Goal: Find specific page/section: Find specific page/section

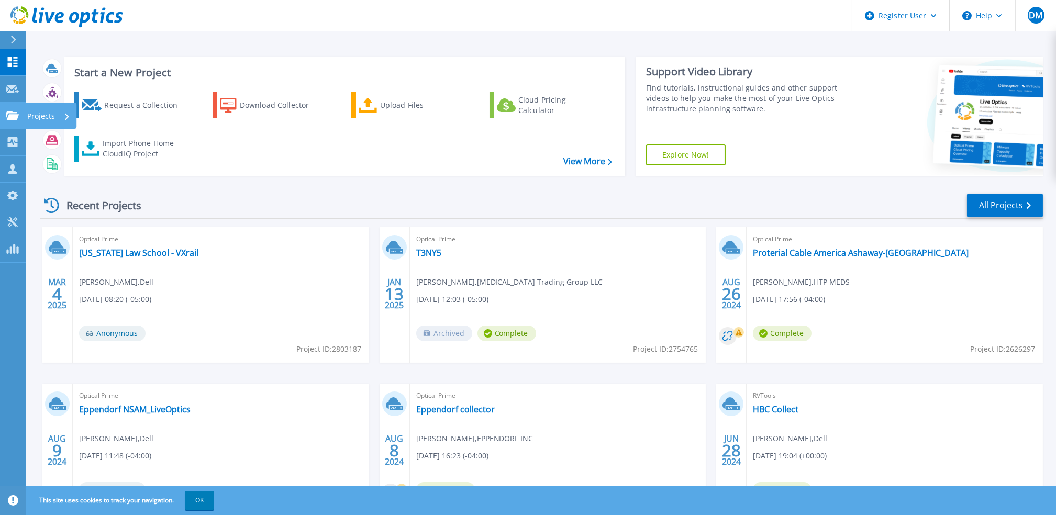
click at [1, 117] on link "Projects Projects" at bounding box center [13, 116] width 26 height 27
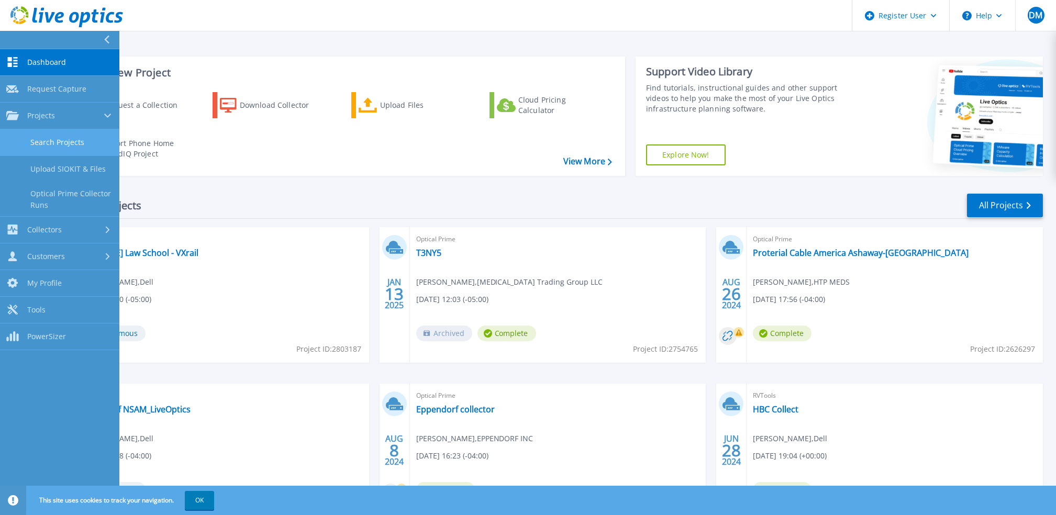
click at [71, 133] on link "Search Projects" at bounding box center [59, 142] width 119 height 27
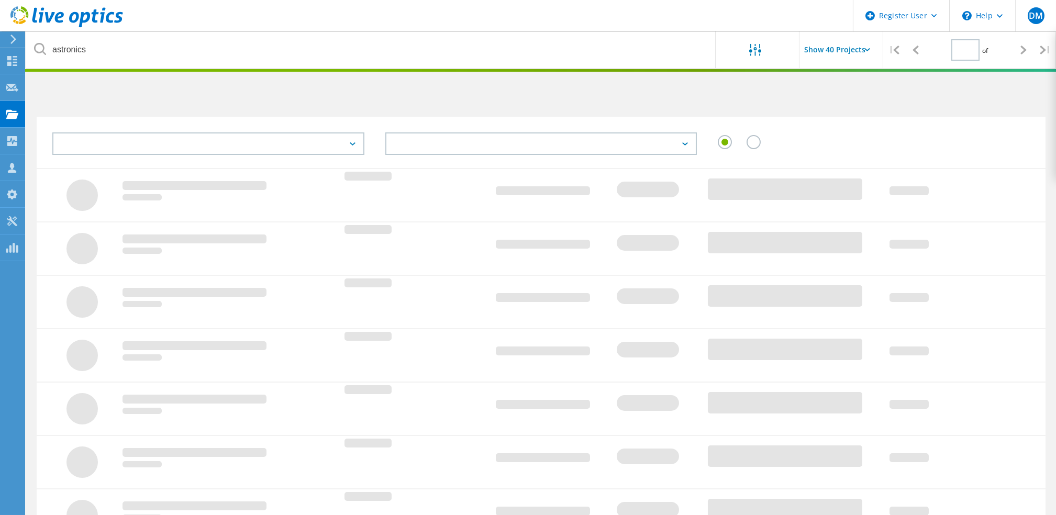
type input "1"
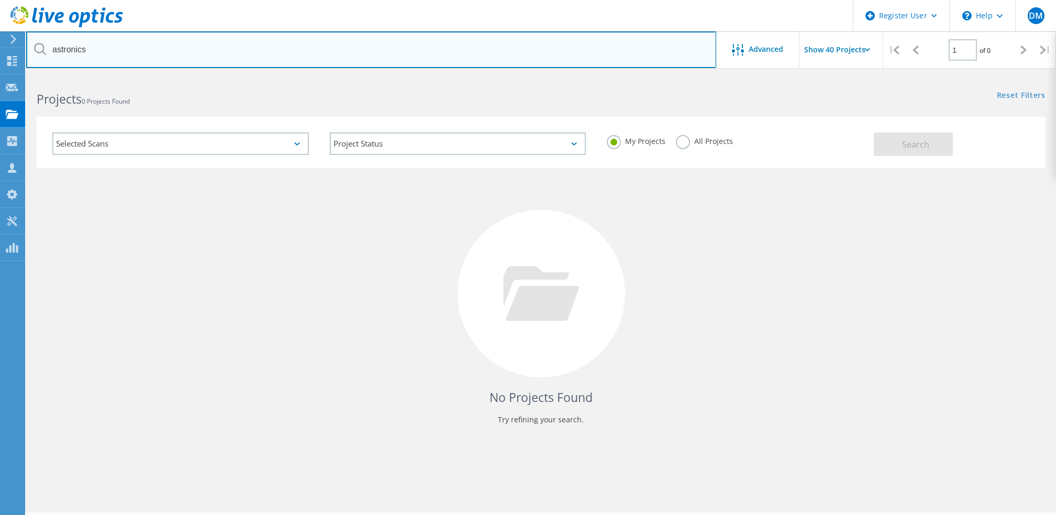
click at [237, 50] on input "astronics" at bounding box center [371, 49] width 690 height 37
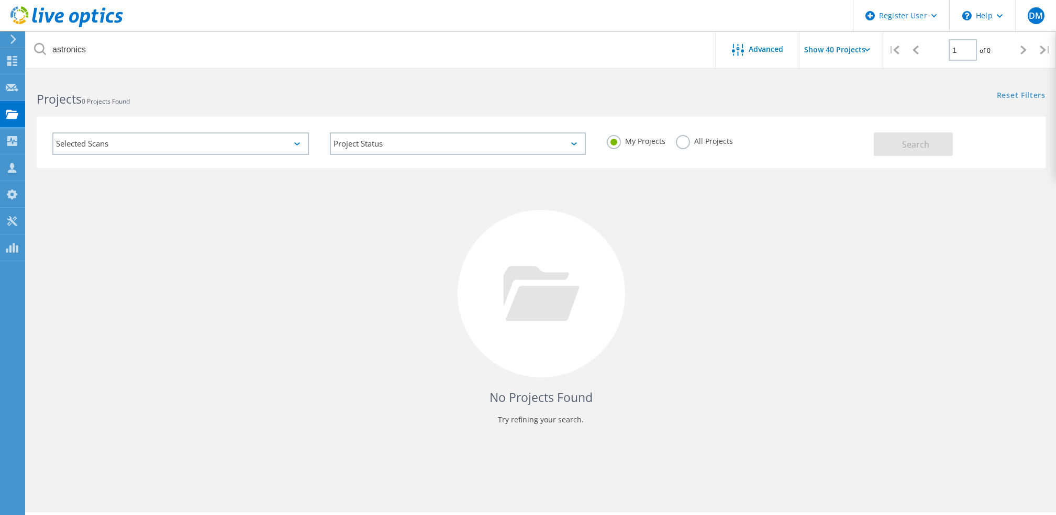
click at [692, 135] on label "All Projects" at bounding box center [704, 140] width 57 height 10
click at [0, 0] on input "All Projects" at bounding box center [0, 0] width 0 height 0
click at [930, 150] on button "Search" at bounding box center [913, 144] width 79 height 24
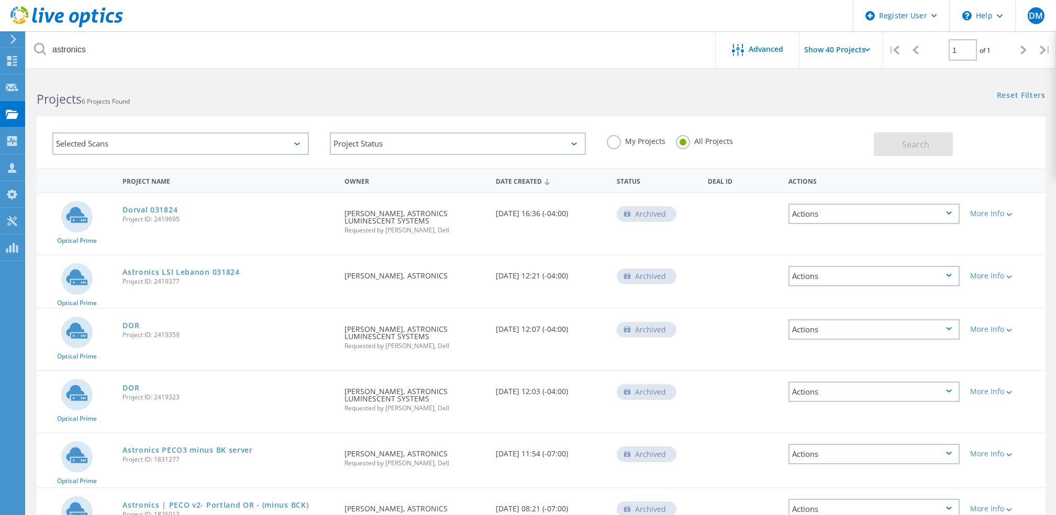
click at [851, 53] on input "Show 40 Projects" at bounding box center [851, 49] width 105 height 37
click at [672, 83] on div "Reset Filters Show Filters" at bounding box center [798, 85] width 515 height 19
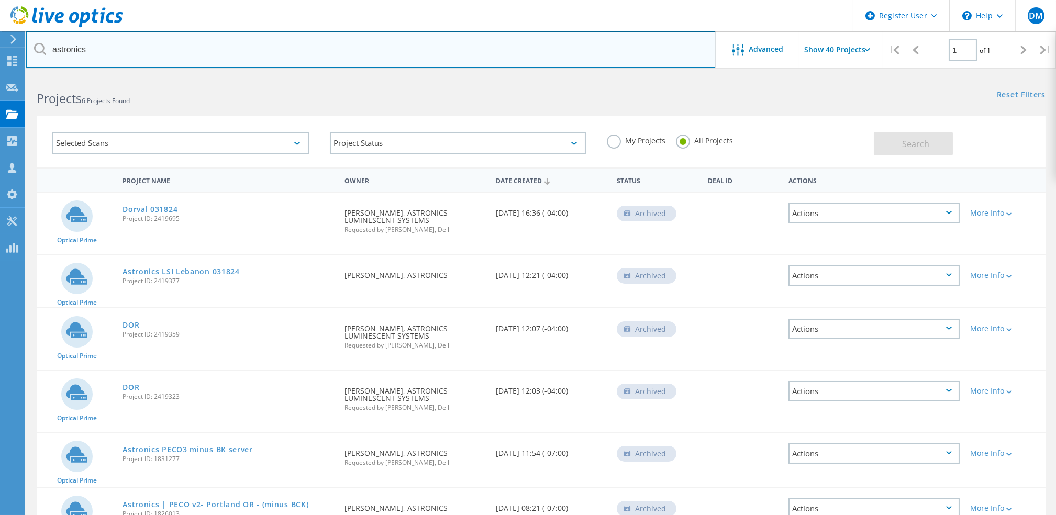
click at [128, 48] on input "astronics" at bounding box center [371, 49] width 690 height 37
type input "astronics"
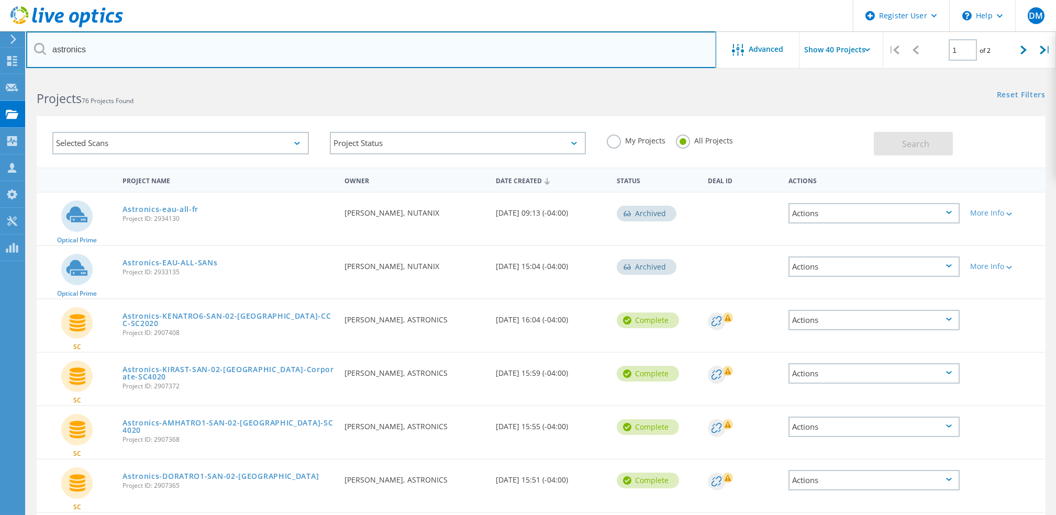
scroll to position [91, 0]
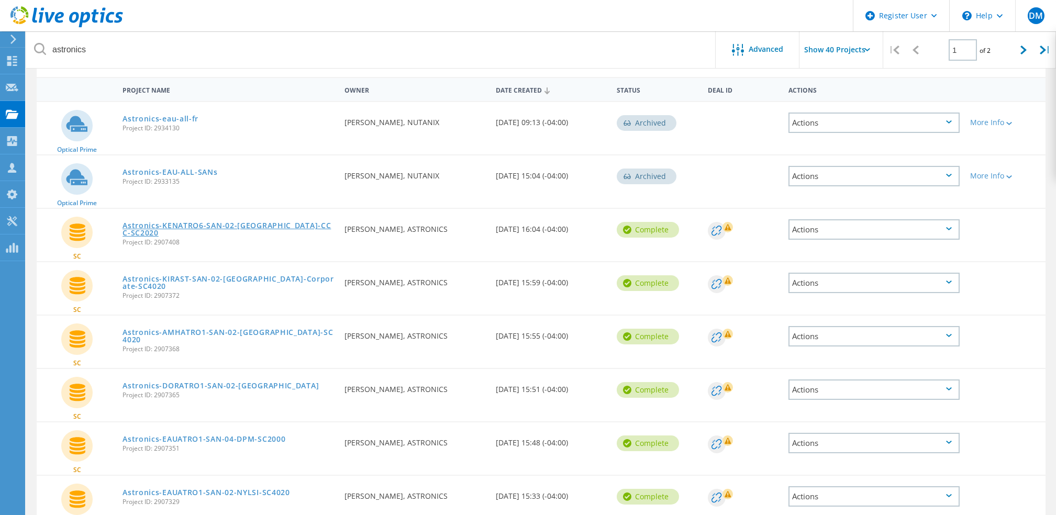
click at [250, 222] on link "Astronics-KENATRO6-SAN-02-Kent-CCC-SC2020" at bounding box center [227, 229] width 211 height 15
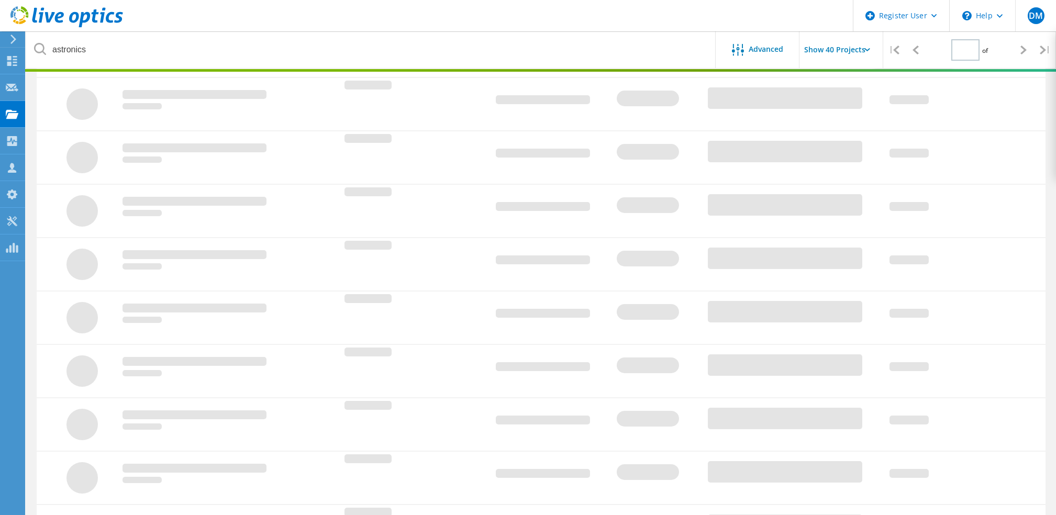
type input "1"
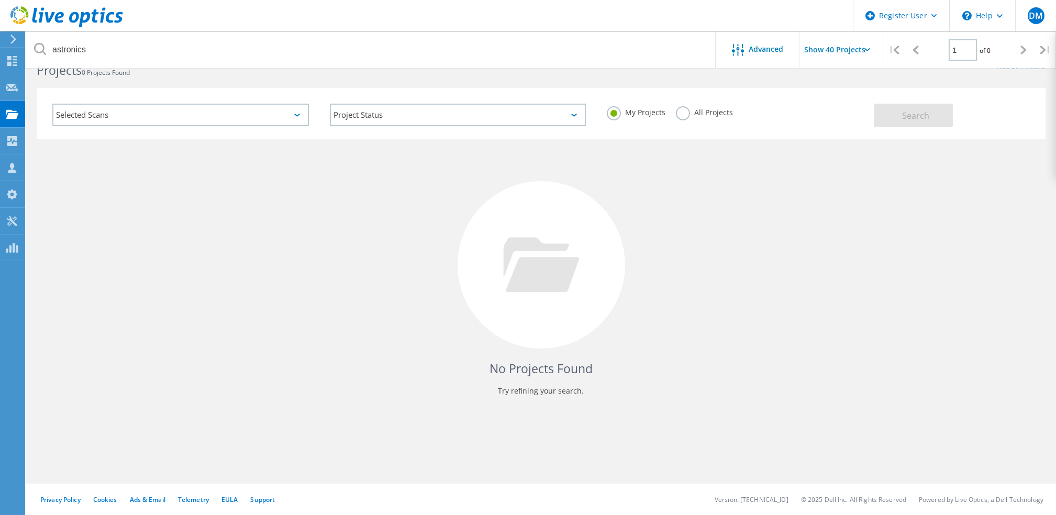
click at [696, 108] on label "All Projects" at bounding box center [704, 111] width 57 height 10
click at [0, 0] on input "All Projects" at bounding box center [0, 0] width 0 height 0
click at [910, 119] on span "Search" at bounding box center [915, 116] width 27 height 12
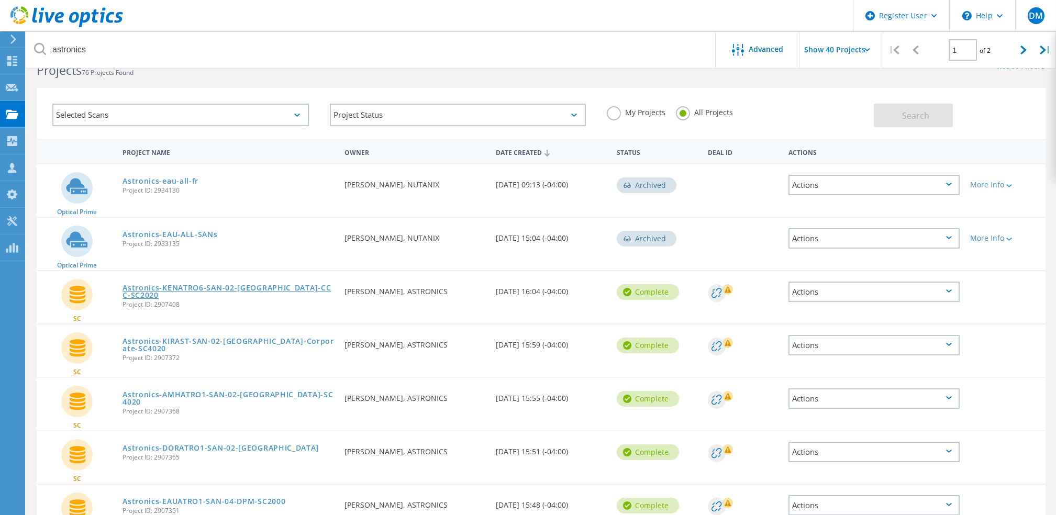
click at [258, 285] on link "Astronics-KENATRO6-SAN-02-[GEOGRAPHIC_DATA]-CCC-SC2020" at bounding box center [227, 291] width 211 height 15
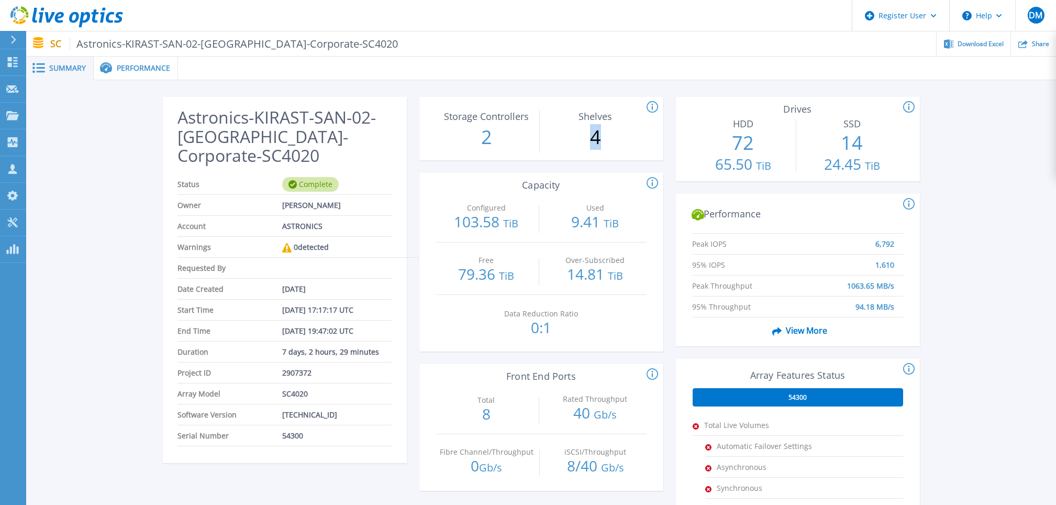
drag, startPoint x: 617, startPoint y: 137, endPoint x: 584, endPoint y: 132, distance: 32.9
click at [584, 132] on p "4" at bounding box center [595, 137] width 101 height 27
drag, startPoint x: 584, startPoint y: 132, endPoint x: 638, endPoint y: 161, distance: 60.9
click at [638, 161] on div "This section shows the # of storage controllers and the # of shelves in the arr…" at bounding box center [541, 396] width 244 height 598
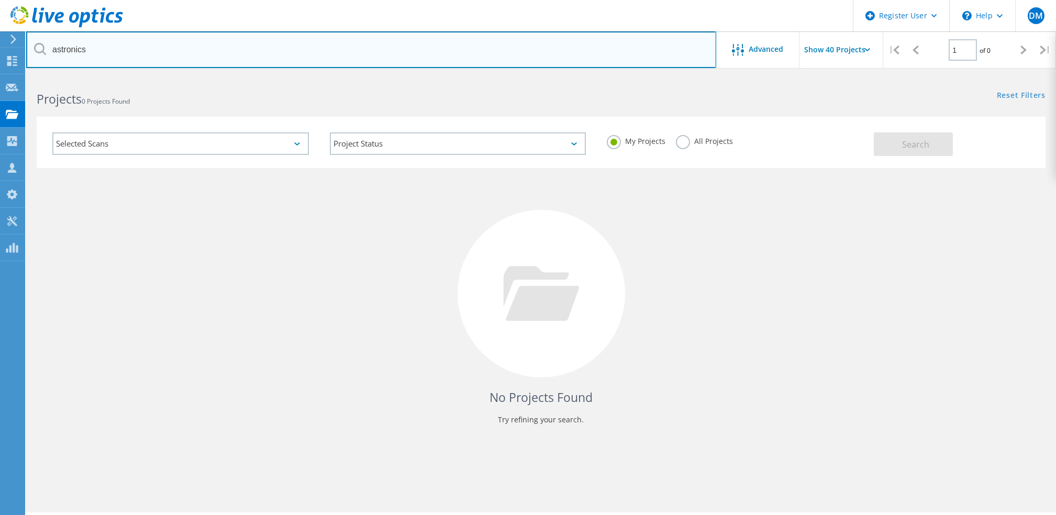
click at [420, 50] on input "astronics" at bounding box center [371, 49] width 690 height 37
paste input "UTICA MUTUAL INSURANCE"
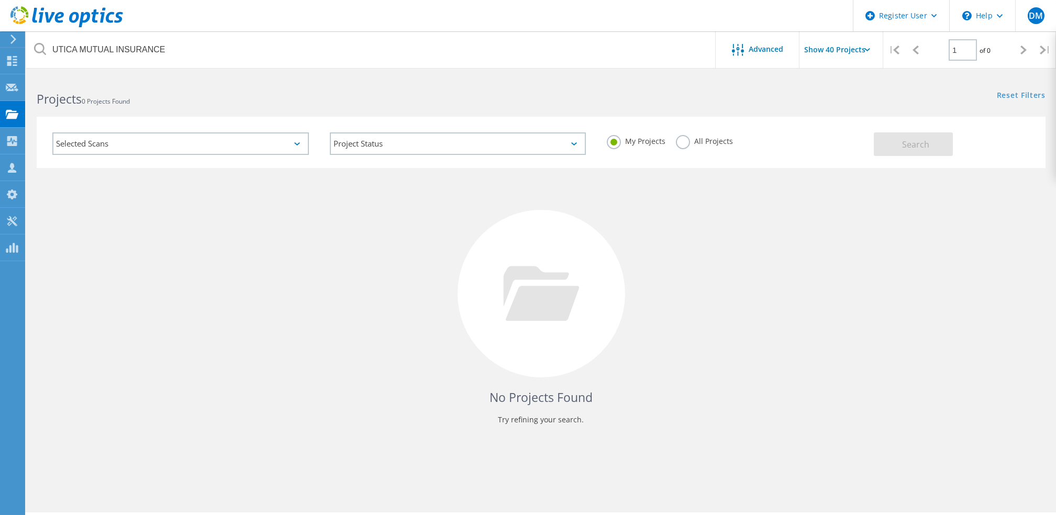
click at [685, 139] on label "All Projects" at bounding box center [704, 140] width 57 height 10
click at [0, 0] on input "All Projects" at bounding box center [0, 0] width 0 height 0
click at [918, 144] on span "Search" at bounding box center [915, 145] width 27 height 12
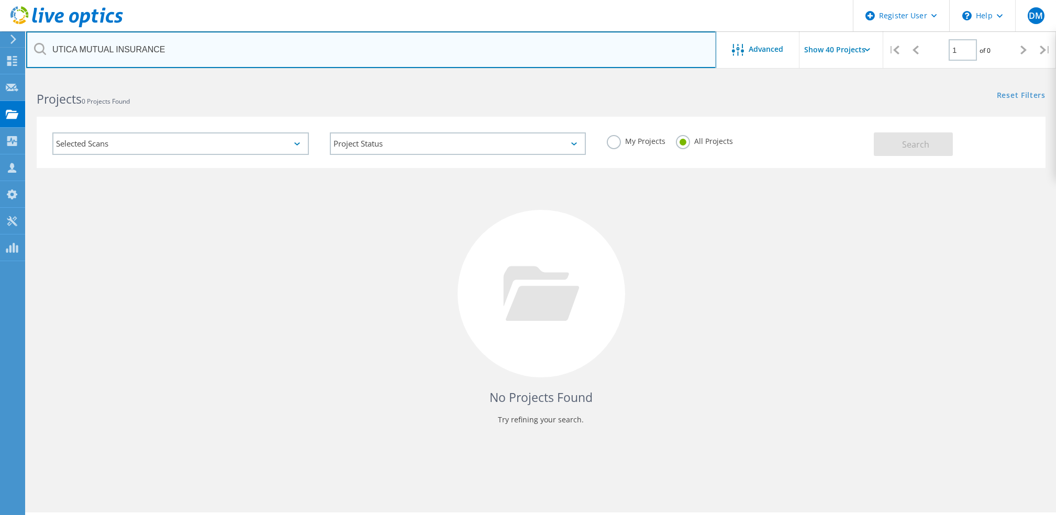
click at [247, 61] on input "UTICA MUTUAL INSURANCE" at bounding box center [371, 49] width 690 height 37
click at [234, 50] on input "lactalis america" at bounding box center [371, 49] width 690 height 37
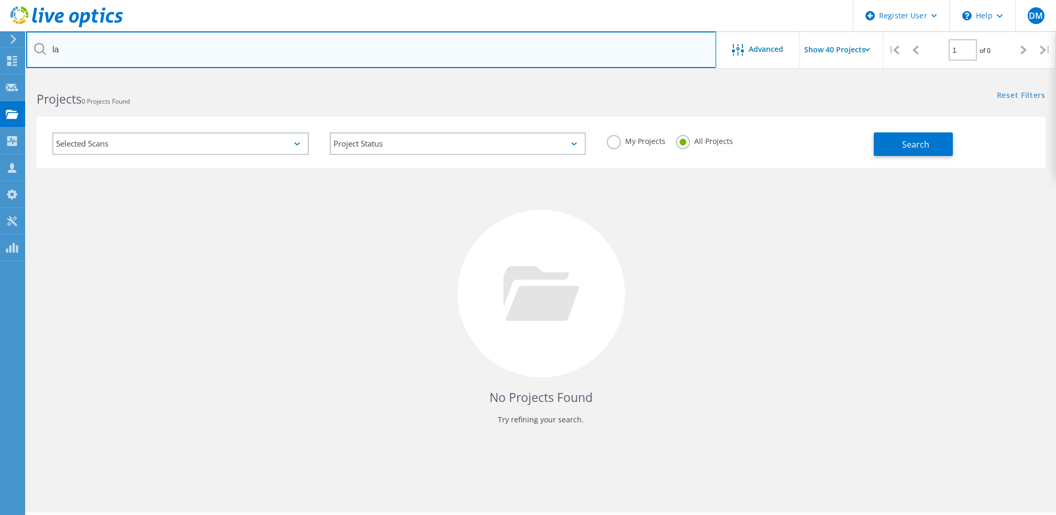
type input "l"
paste input "LACTALIS AMERICAN"
type input "LACTALIS AMERICAN"
